Goal: Find specific page/section: Find specific page/section

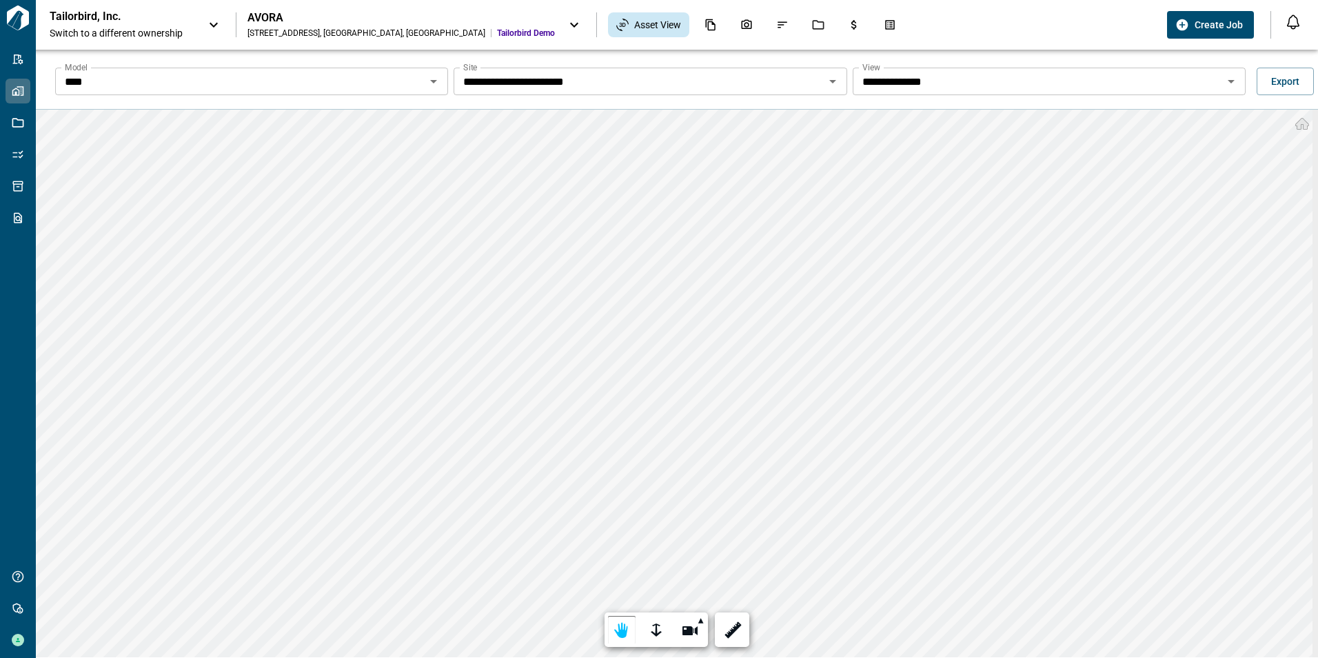
click at [1148, 88] on input "**********" at bounding box center [1038, 81] width 362 height 19
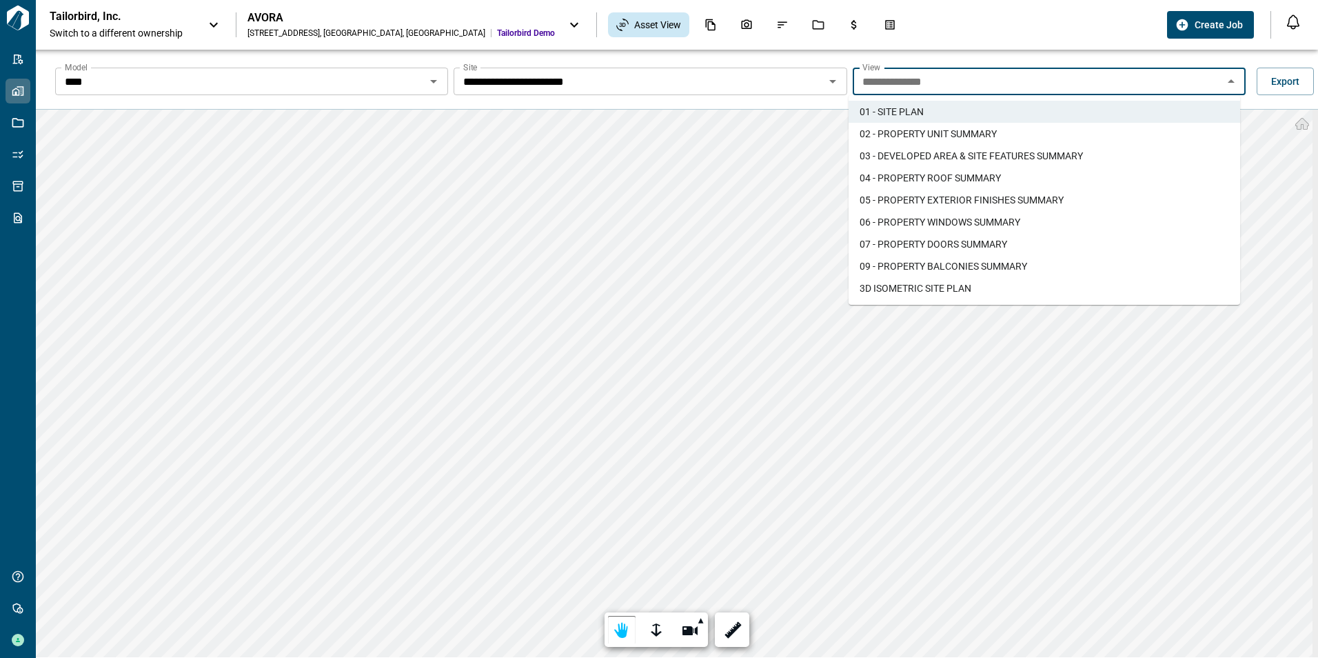
click at [1077, 285] on li "3D ISOMETRIC SITE PLAN​" at bounding box center [1045, 288] width 392 height 22
